Goal: Use online tool/utility

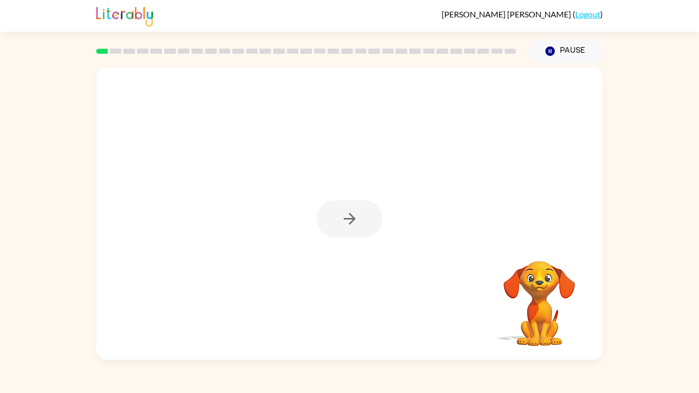
click at [352, 232] on div at bounding box center [350, 218] width 66 height 37
click at [346, 223] on div at bounding box center [350, 218] width 66 height 37
click at [346, 223] on icon "button" at bounding box center [350, 219] width 18 height 18
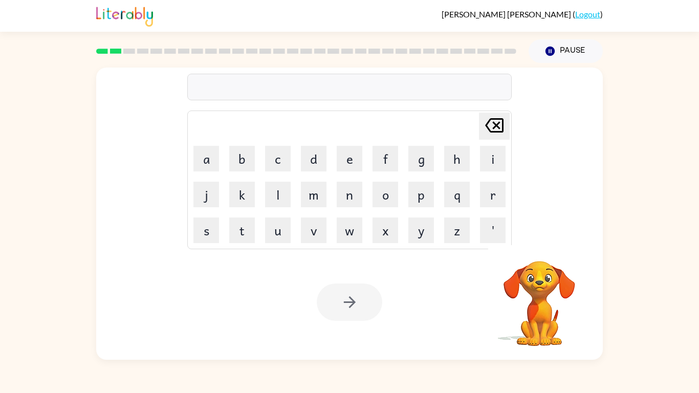
click at [398, 92] on div at bounding box center [349, 87] width 325 height 27
click at [362, 86] on div at bounding box center [349, 87] width 325 height 27
click at [335, 84] on div at bounding box center [349, 87] width 325 height 27
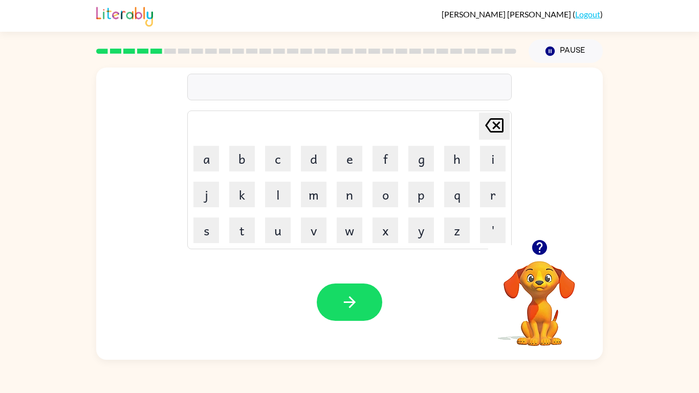
click at [544, 244] on icon "button" at bounding box center [539, 247] width 15 height 15
click at [543, 248] on icon "button" at bounding box center [539, 247] width 15 height 15
click at [546, 247] on icon "button" at bounding box center [539, 247] width 15 height 15
click at [542, 255] on icon "button" at bounding box center [540, 248] width 18 height 18
